Goal: Information Seeking & Learning: Learn about a topic

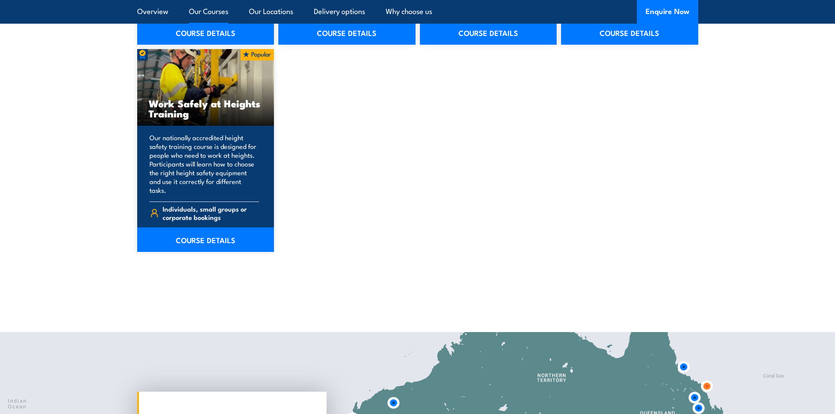
scroll to position [1184, 0]
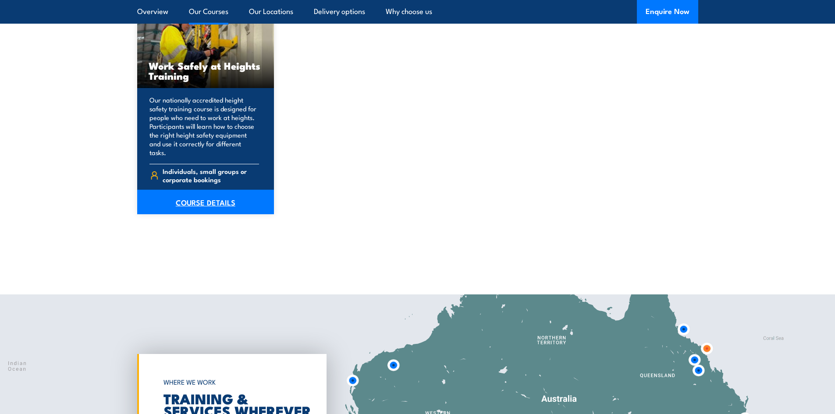
click at [195, 196] on link "COURSE DETAILS" at bounding box center [205, 202] width 137 height 25
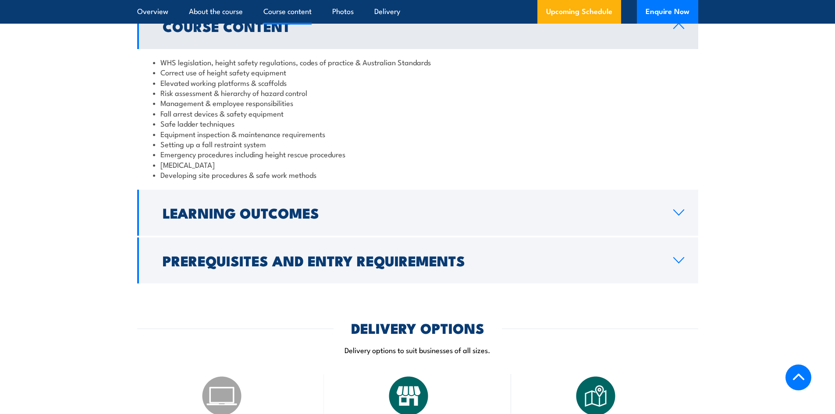
scroll to position [745, 0]
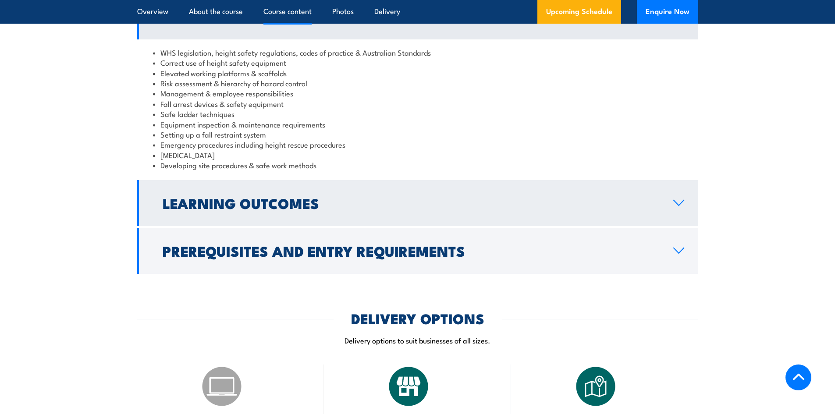
click at [332, 215] on link "Learning Outcomes" at bounding box center [417, 203] width 561 height 46
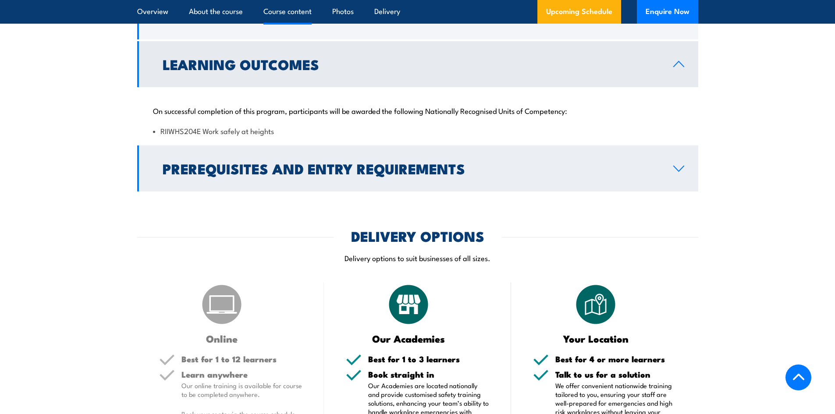
click at [310, 172] on h2 "Prerequisites and Entry Requirements" at bounding box center [411, 168] width 497 height 12
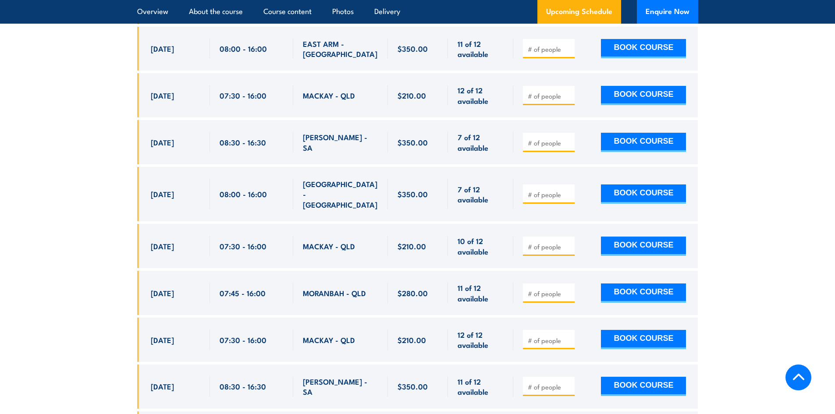
scroll to position [1797, 0]
